Goal: Task Accomplishment & Management: Use online tool/utility

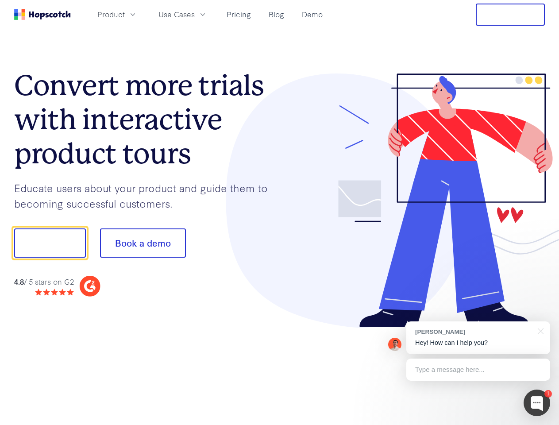
click at [280, 212] on div at bounding box center [413, 200] width 266 height 254
click at [125, 14] on span "Product" at bounding box center [110, 14] width 27 height 11
click at [195, 14] on span "Use Cases" at bounding box center [176, 14] width 36 height 11
click at [510, 15] on button "Free Trial" at bounding box center [510, 15] width 69 height 22
click at [50, 243] on button "Show me!" at bounding box center [50, 242] width 72 height 29
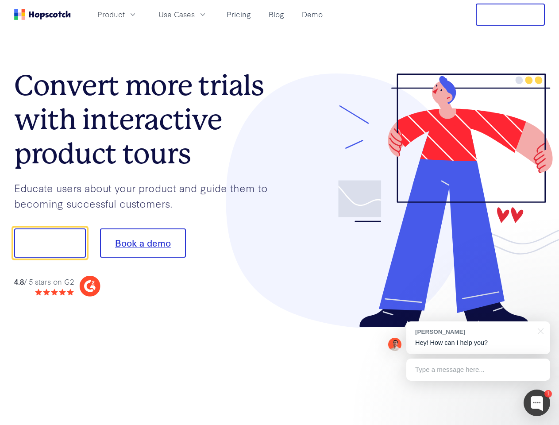
click at [142, 243] on button "Book a demo" at bounding box center [143, 242] width 86 height 29
click at [537, 403] on div at bounding box center [537, 402] width 27 height 27
click at [478, 338] on div "[PERSON_NAME] Hey! How can I help you?" at bounding box center [478, 337] width 144 height 33
click at [539, 330] on div at bounding box center [467, 241] width 166 height 295
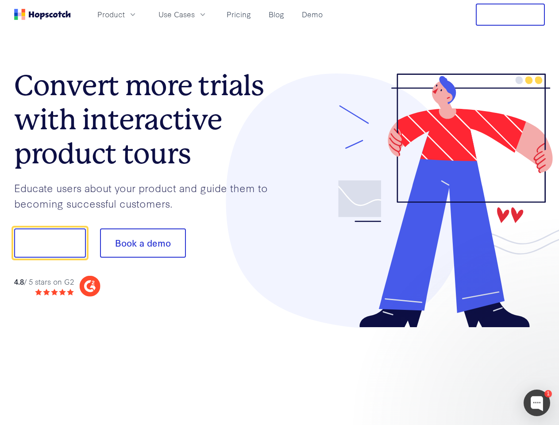
click at [478, 370] on div at bounding box center [467, 301] width 166 height 177
